Goal: Transaction & Acquisition: Purchase product/service

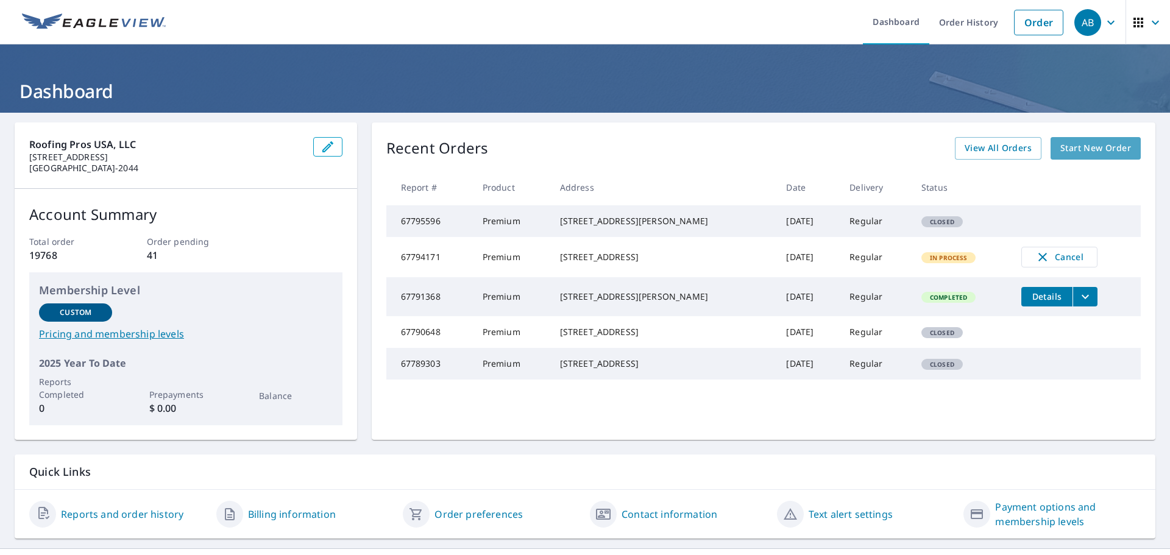
click at [1099, 155] on span "Start New Order" at bounding box center [1095, 148] width 71 height 15
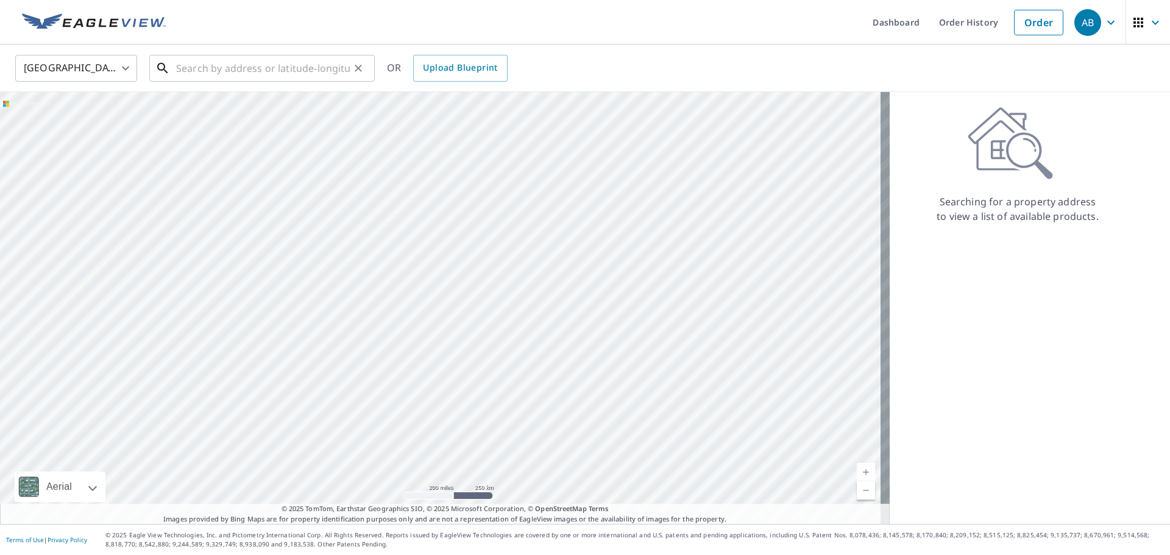
click at [282, 73] on input "text" at bounding box center [263, 68] width 174 height 34
click at [301, 65] on input "text" at bounding box center [263, 68] width 174 height 34
paste input "[STREET_ADDRESS]"
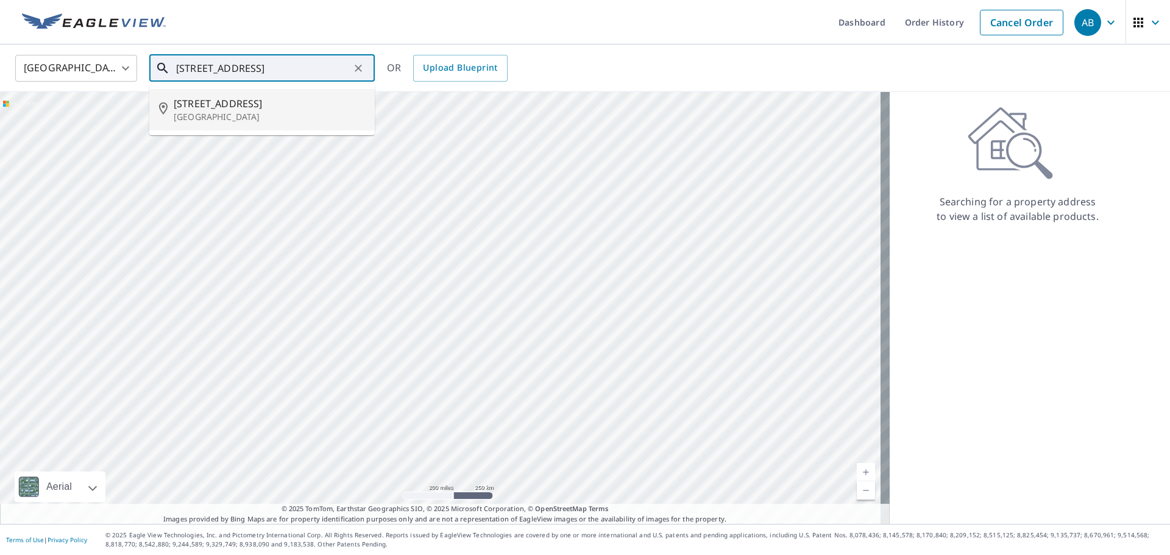
click at [278, 104] on span "[STREET_ADDRESS]" at bounding box center [269, 103] width 191 height 15
type input "[STREET_ADDRESS]"
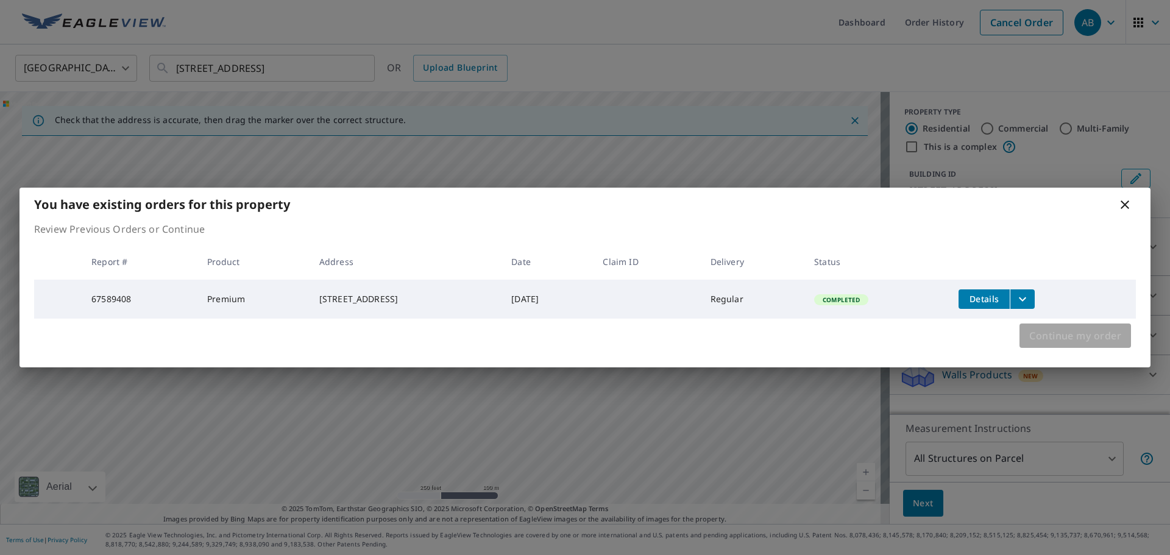
click at [1091, 334] on span "Continue my order" at bounding box center [1075, 335] width 92 height 17
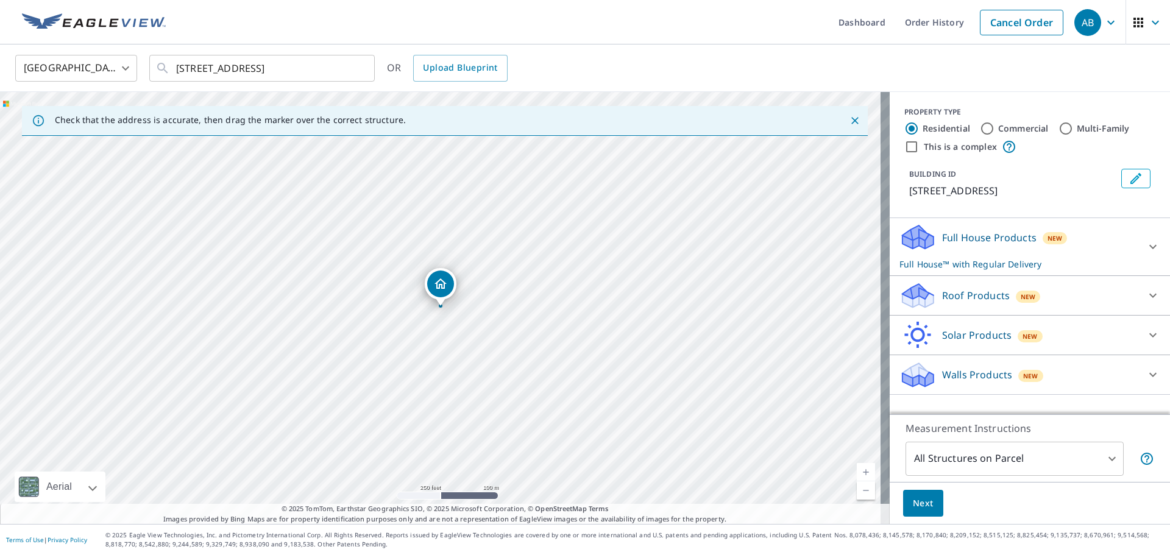
click at [903, 500] on button "Next" at bounding box center [923, 503] width 40 height 27
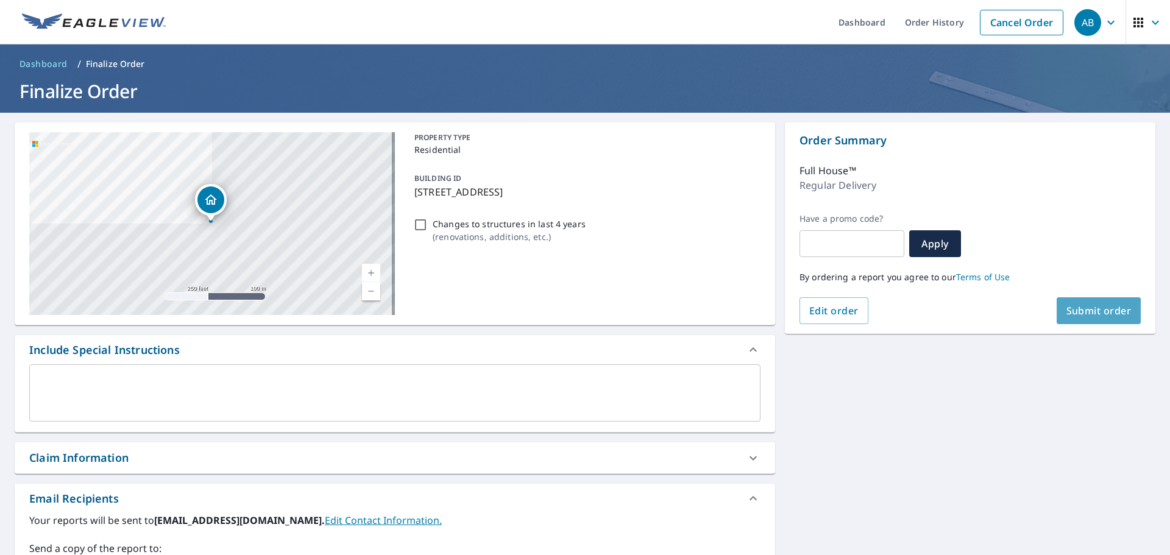
click at [1114, 302] on button "Submit order" at bounding box center [1099, 310] width 85 height 27
checkbox input "true"
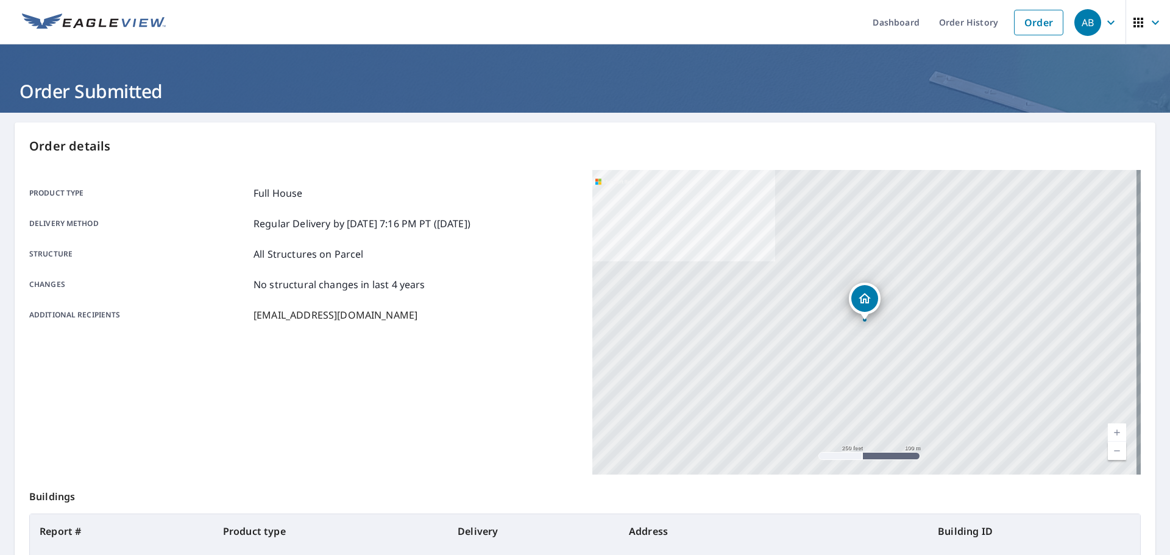
click at [134, 30] on img at bounding box center [94, 22] width 144 height 18
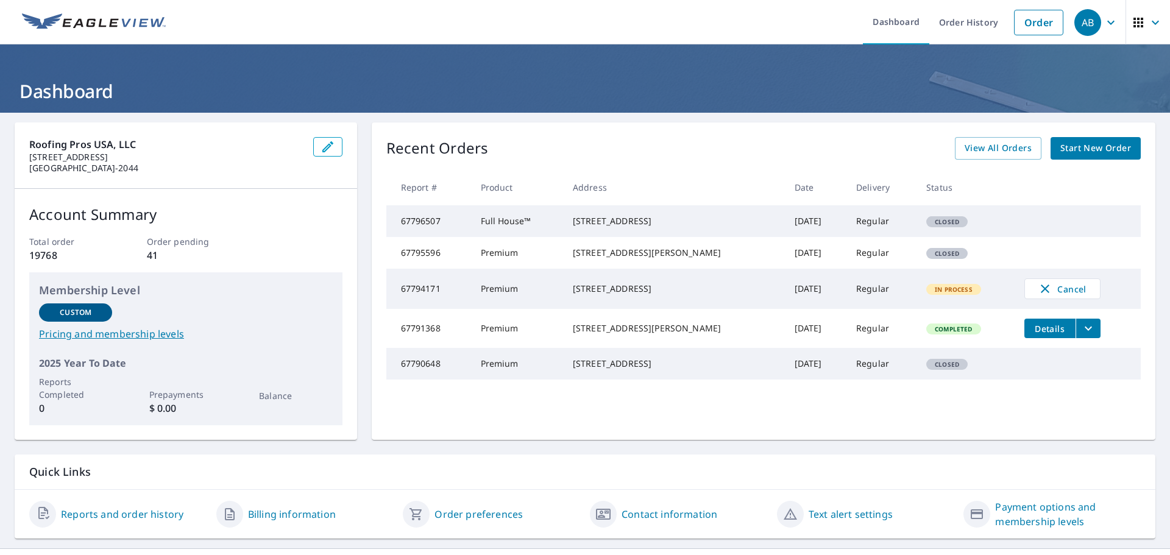
click at [854, 234] on td "Regular" at bounding box center [881, 221] width 70 height 32
click at [540, 232] on td "Full House™" at bounding box center [517, 221] width 92 height 32
click at [541, 232] on td "Full House™" at bounding box center [517, 221] width 92 height 32
click at [937, 225] on span "Closed" at bounding box center [946, 222] width 39 height 9
drag, startPoint x: 937, startPoint y: 225, endPoint x: 887, endPoint y: 225, distance: 50.6
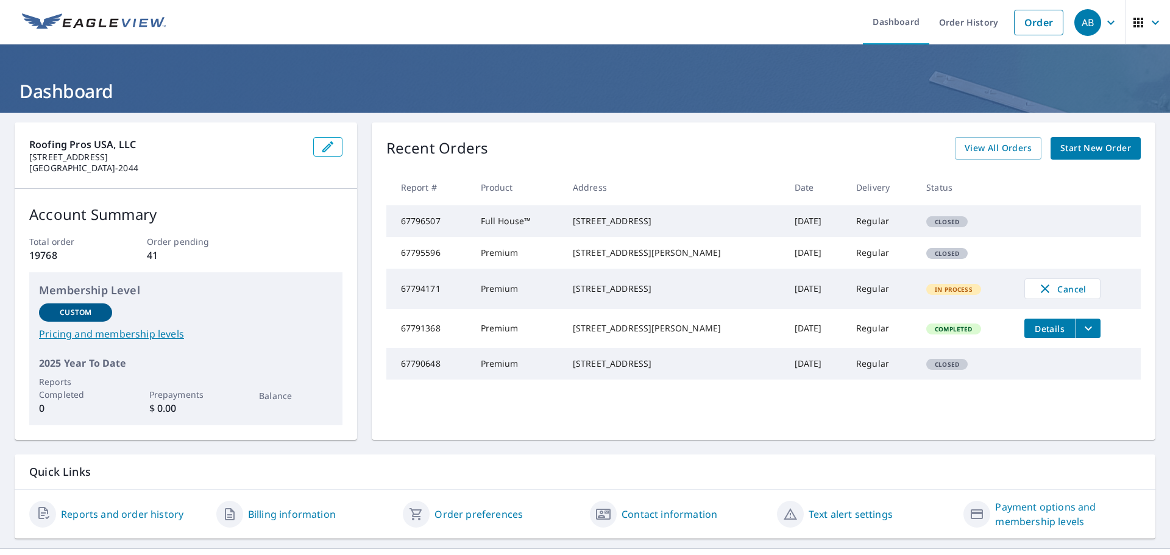
click at [887, 225] on td "Regular" at bounding box center [881, 221] width 70 height 32
click at [820, 226] on td "[DATE]" at bounding box center [816, 221] width 62 height 32
click at [967, 151] on span "View All Orders" at bounding box center [998, 148] width 67 height 15
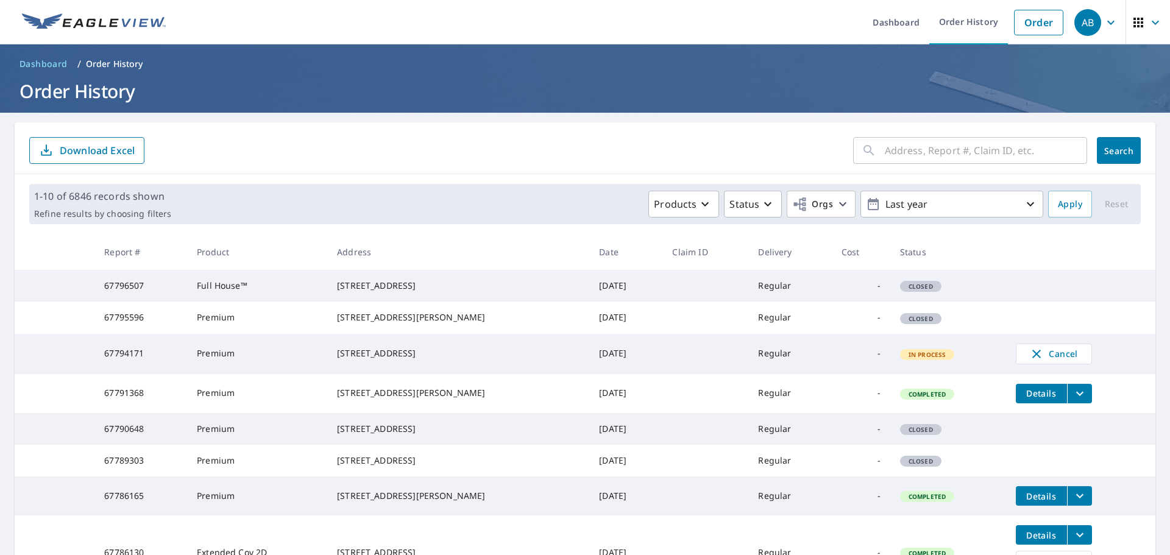
click at [501, 292] on div "[STREET_ADDRESS]" at bounding box center [458, 286] width 243 height 12
click at [912, 286] on td "Closed" at bounding box center [948, 286] width 116 height 32
click at [1067, 403] on button "filesDropdownBtn-67791368" at bounding box center [1079, 393] width 25 height 19
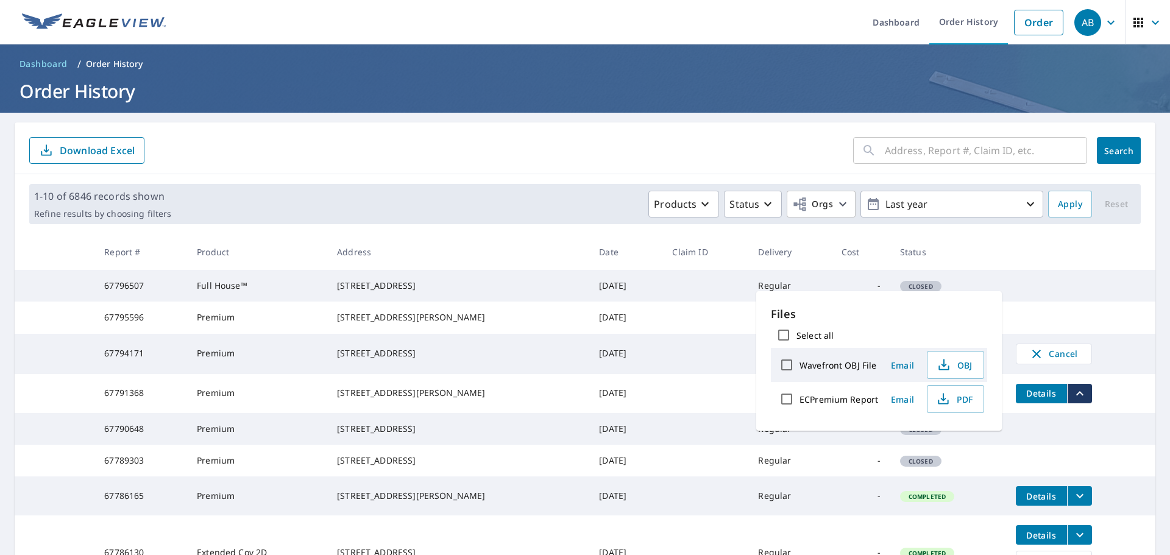
click at [1031, 302] on tr "67796507 Full House™ [STREET_ADDRESS] [DATE] Regular - Closed" at bounding box center [585, 286] width 1141 height 32
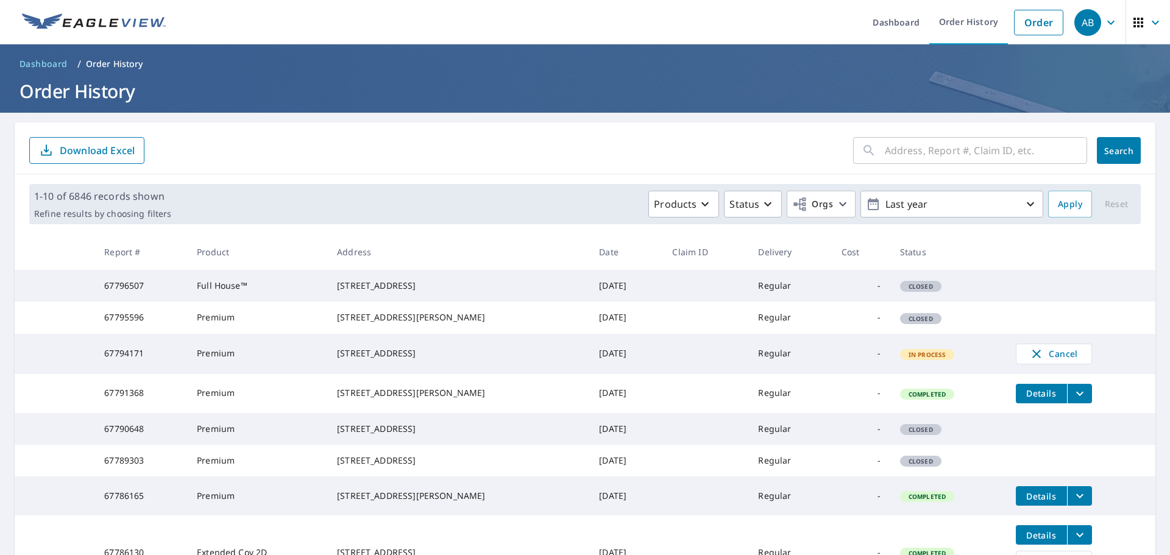
click at [963, 142] on input "text" at bounding box center [986, 150] width 202 height 34
paste input "[STREET_ADDRESS]"
type input "[STREET_ADDRESS]"
click at [1121, 155] on span "Search" at bounding box center [1119, 151] width 24 height 12
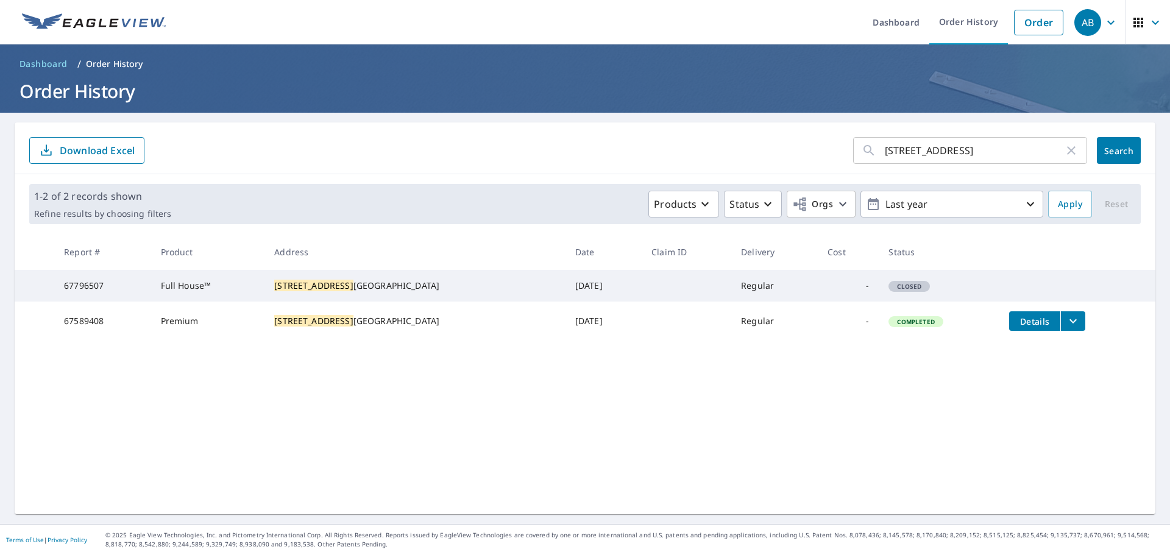
click at [952, 294] on td "Closed" at bounding box center [939, 286] width 121 height 32
click at [1069, 324] on icon "filesDropdownBtn-67589408" at bounding box center [1072, 321] width 7 height 4
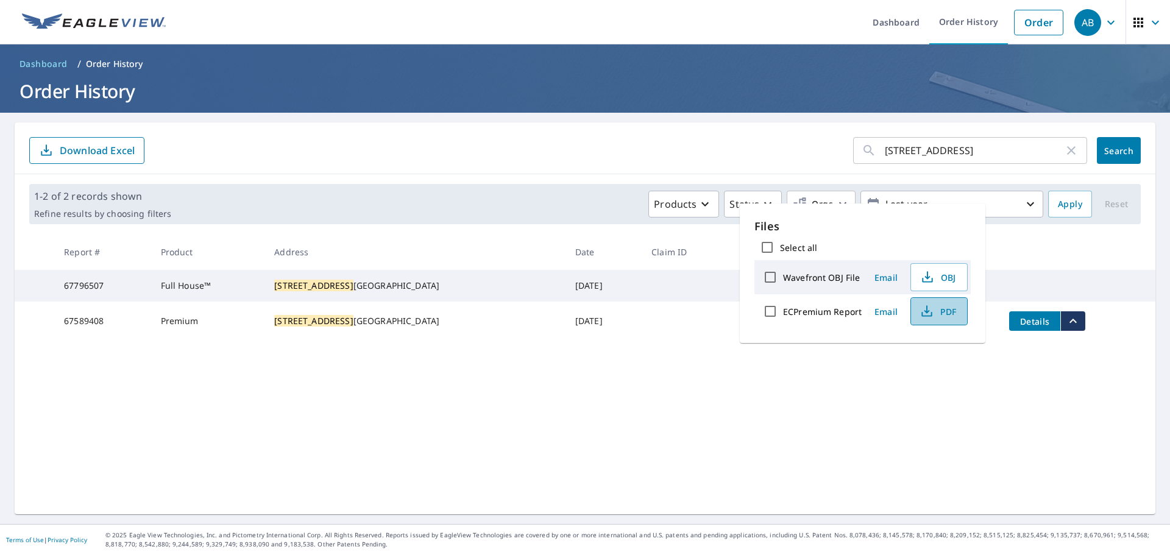
click at [944, 317] on span "PDF" at bounding box center [937, 311] width 39 height 15
